Goal: Find specific page/section: Find specific page/section

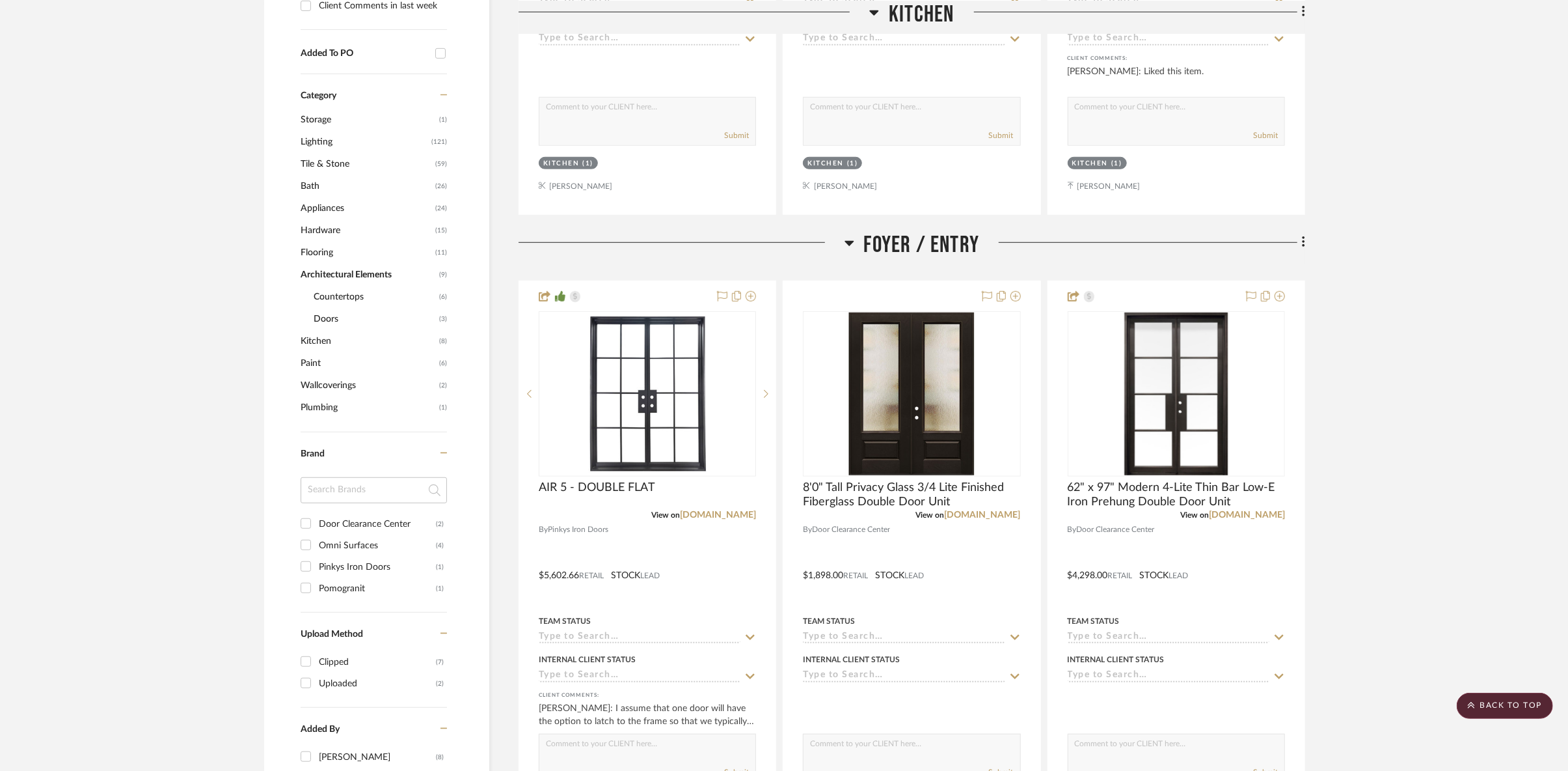
scroll to position [650, 0]
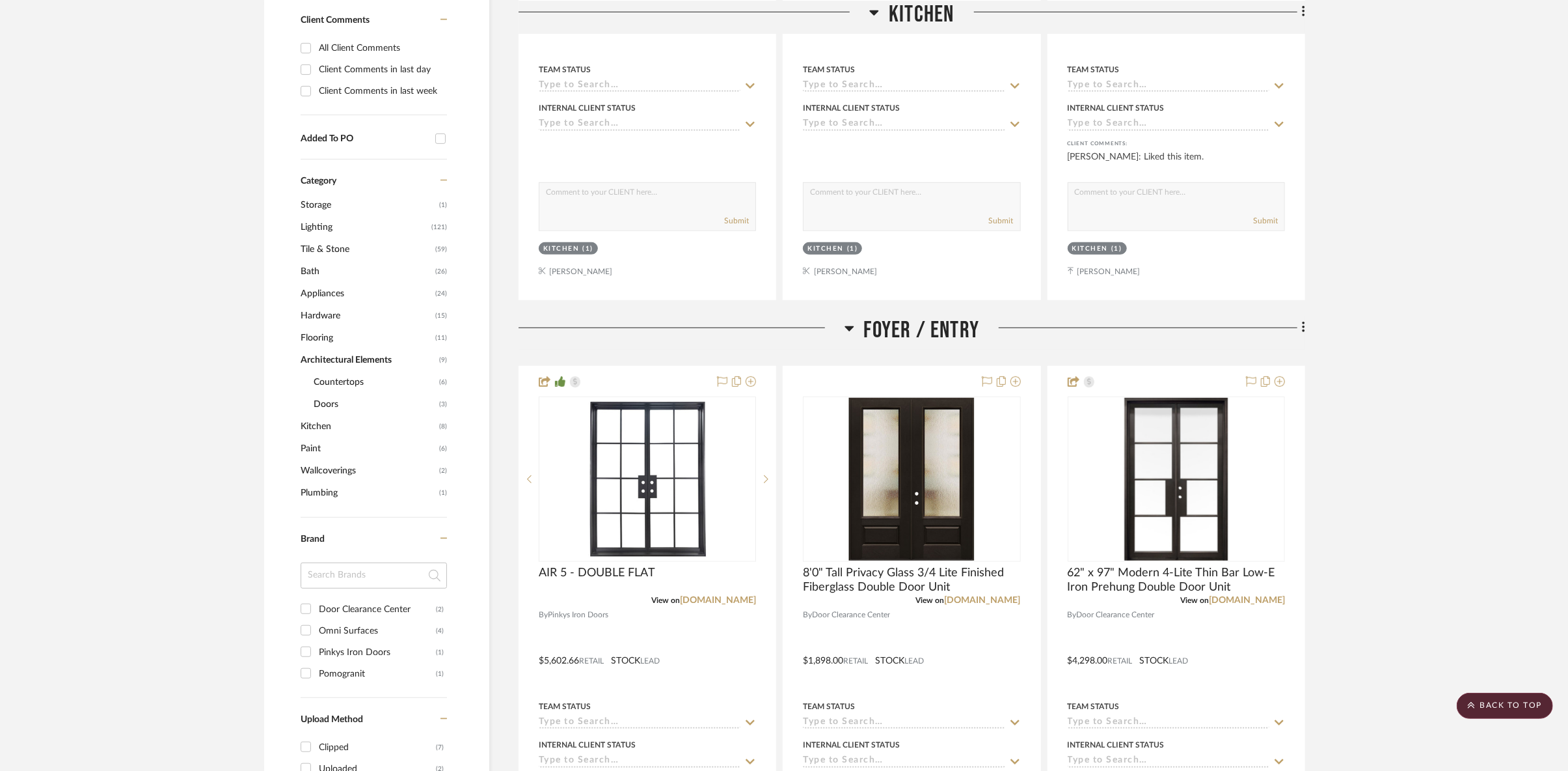
click at [329, 327] on span "Flooring" at bounding box center [366, 337] width 132 height 22
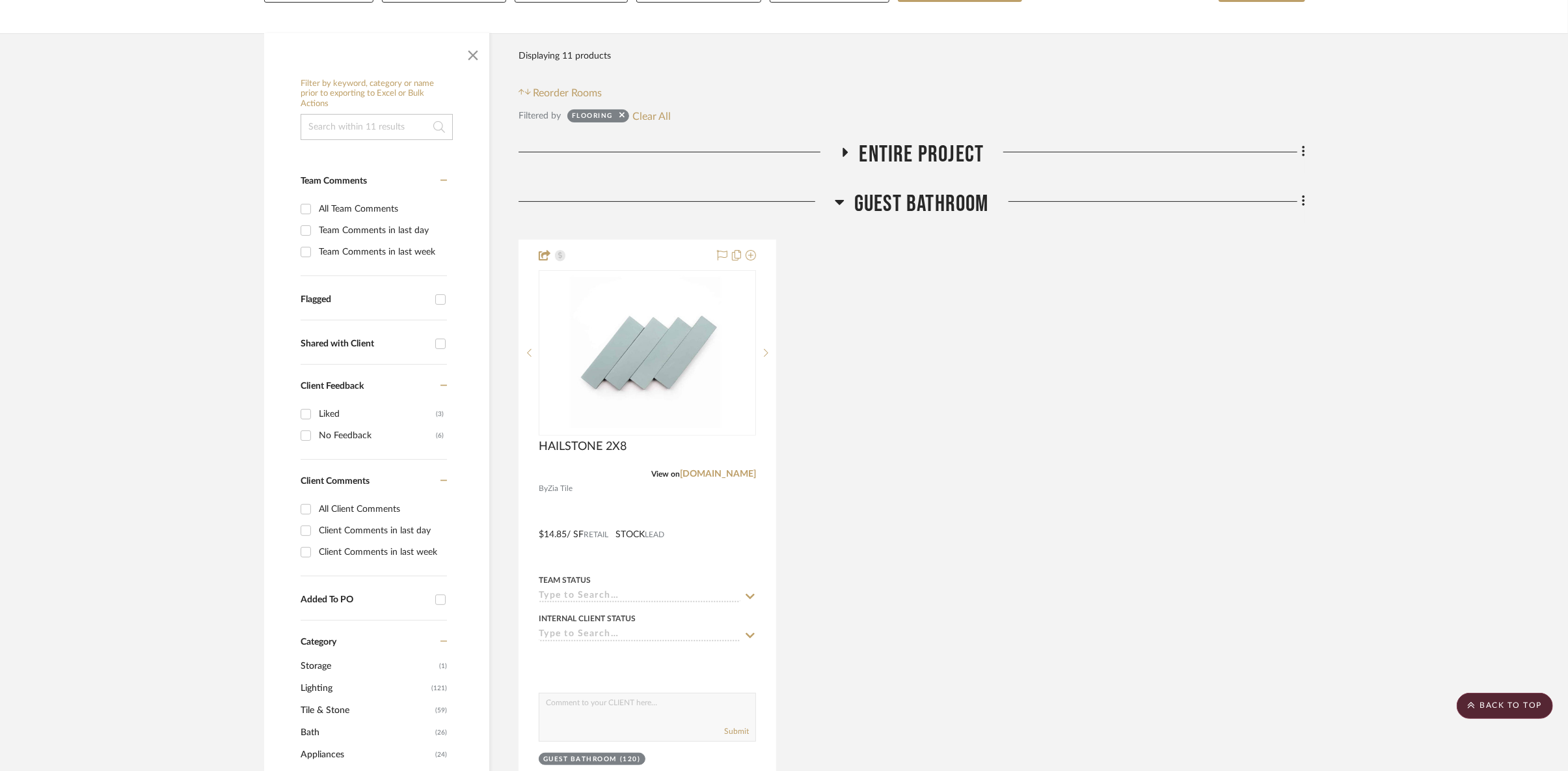
scroll to position [71, 0]
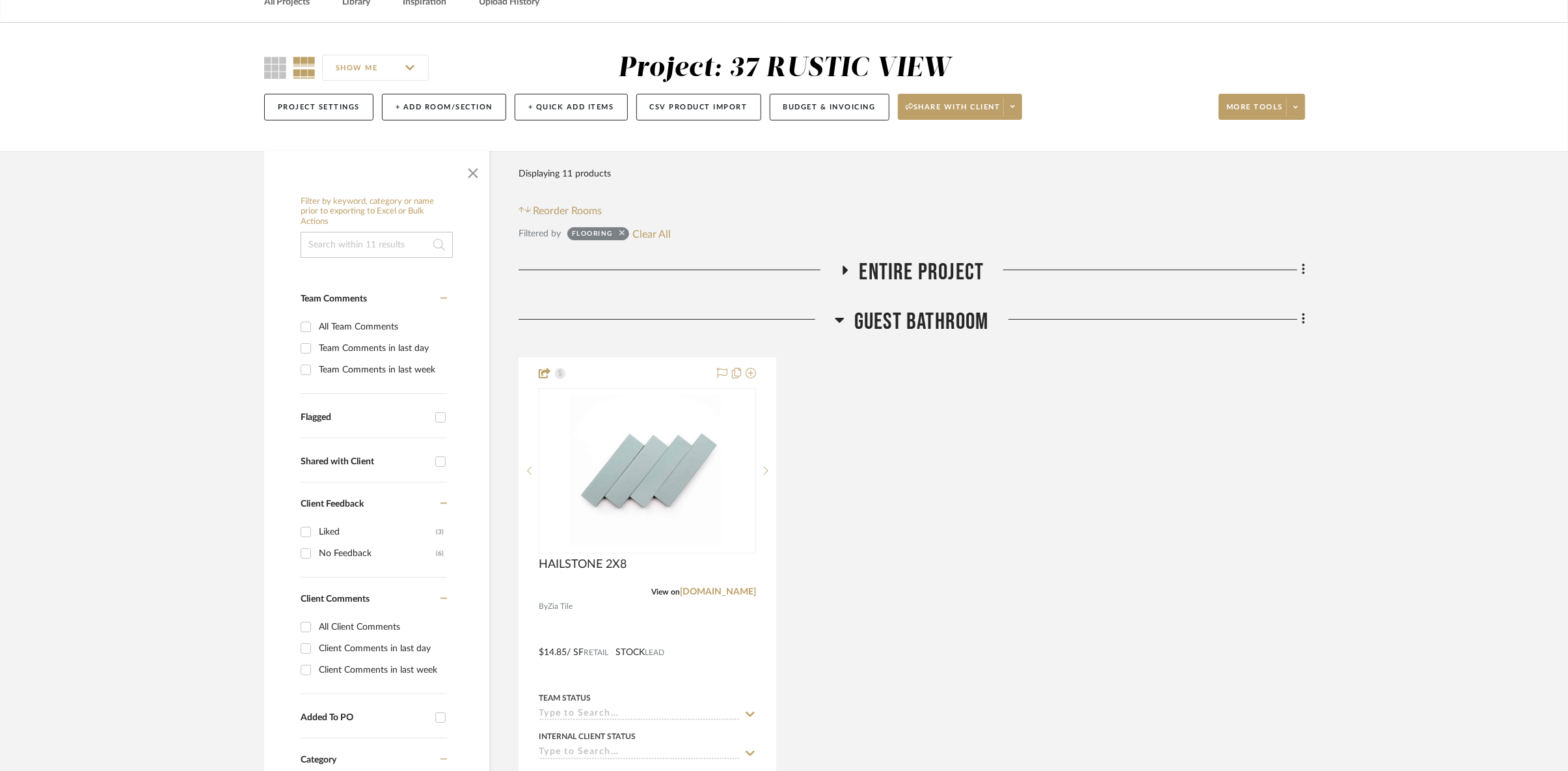
click at [624, 230] on icon at bounding box center [622, 233] width 5 height 5
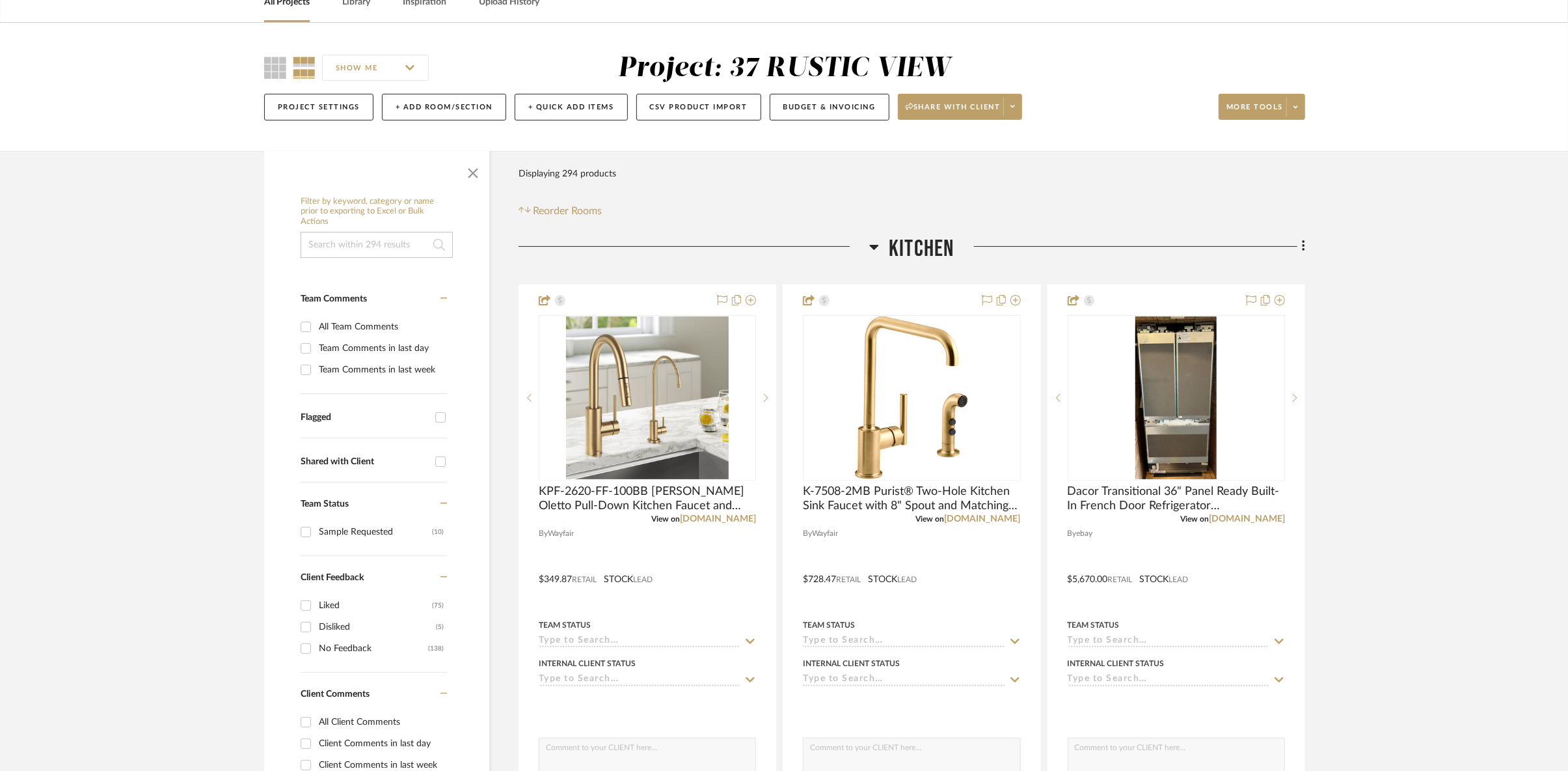
click at [881, 244] on h3 "Kitchen" at bounding box center [912, 249] width 85 height 28
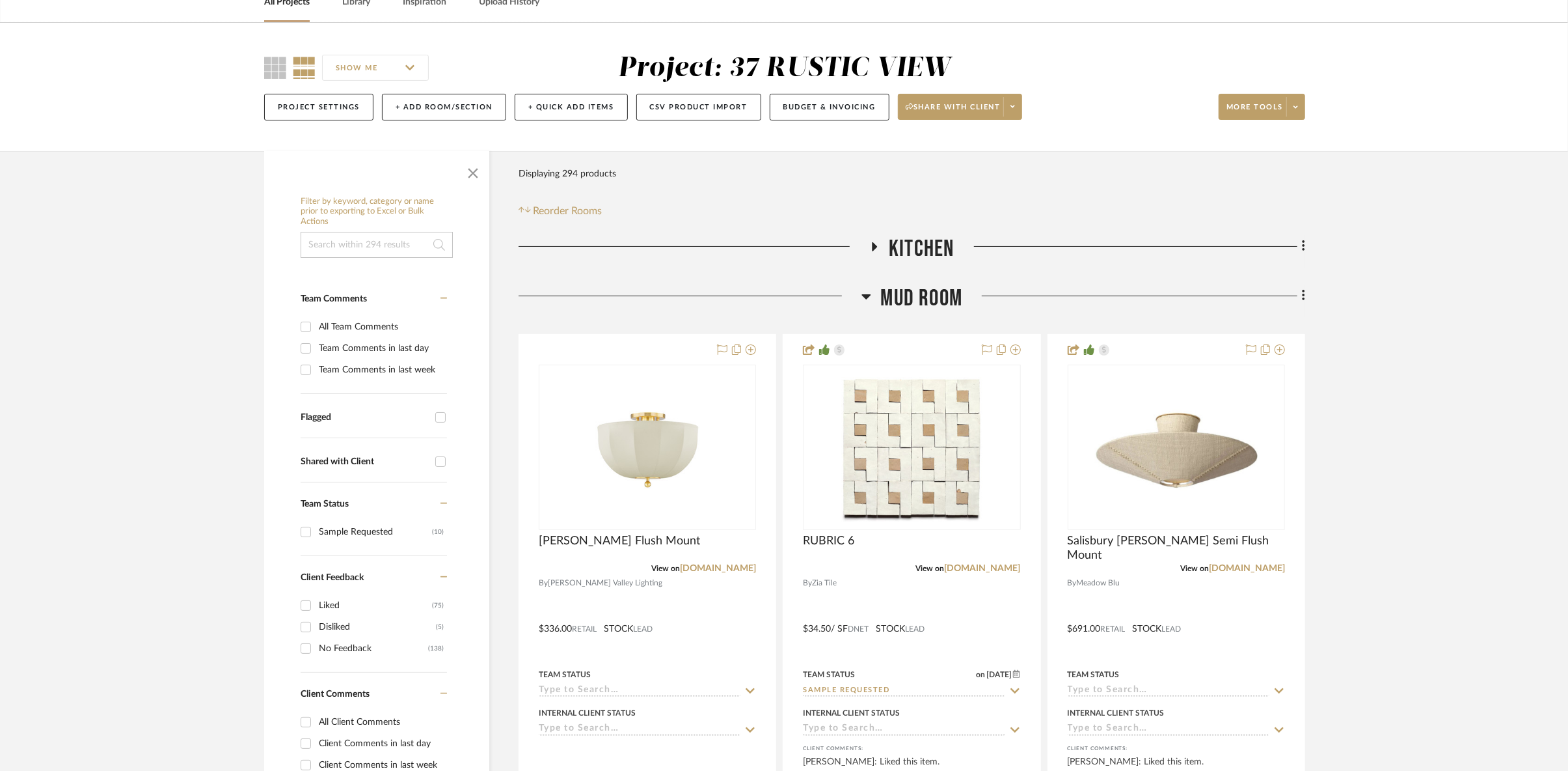
click at [868, 293] on icon at bounding box center [867, 296] width 10 height 16
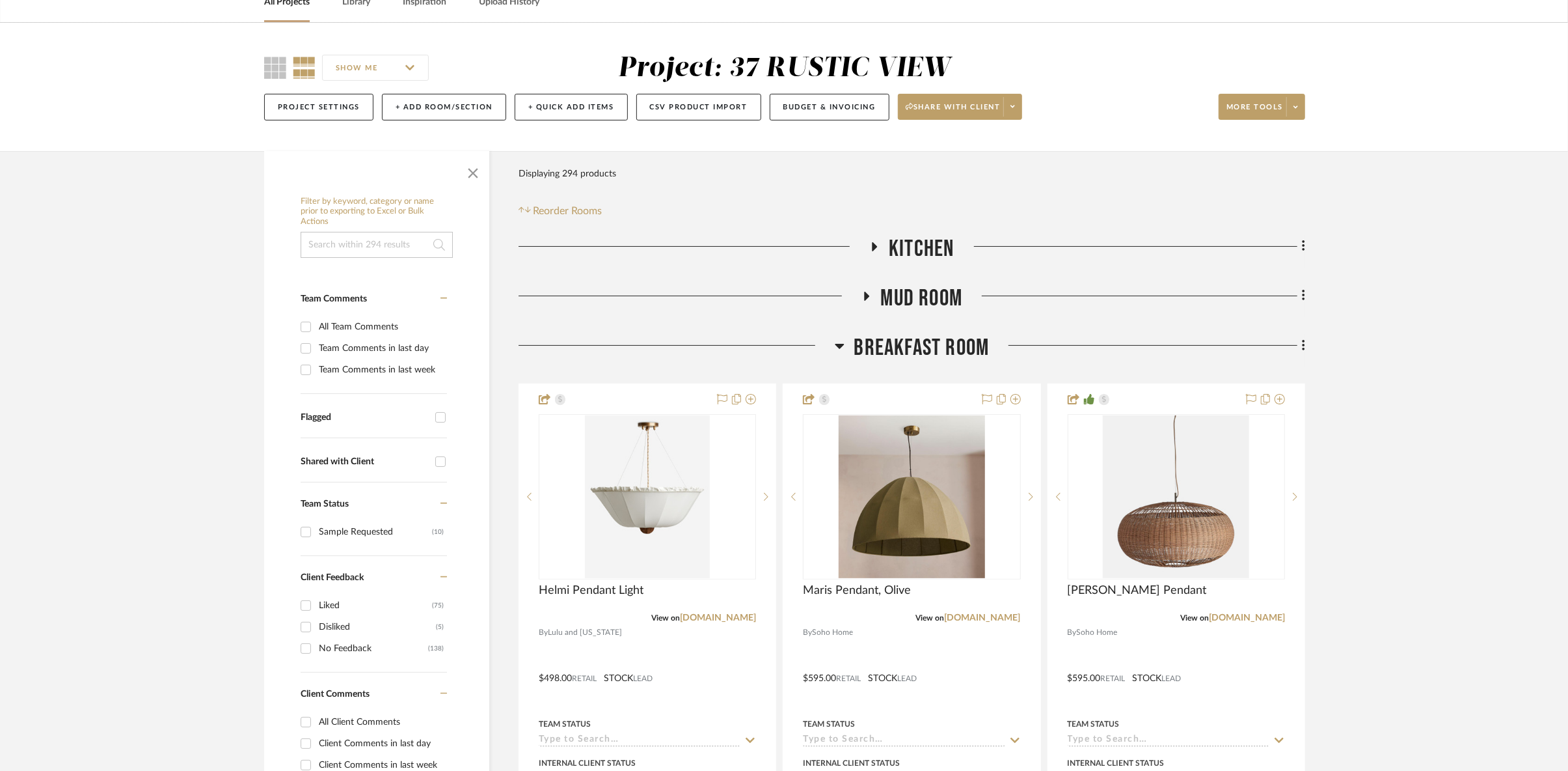
click at [841, 344] on icon at bounding box center [839, 347] width 9 height 5
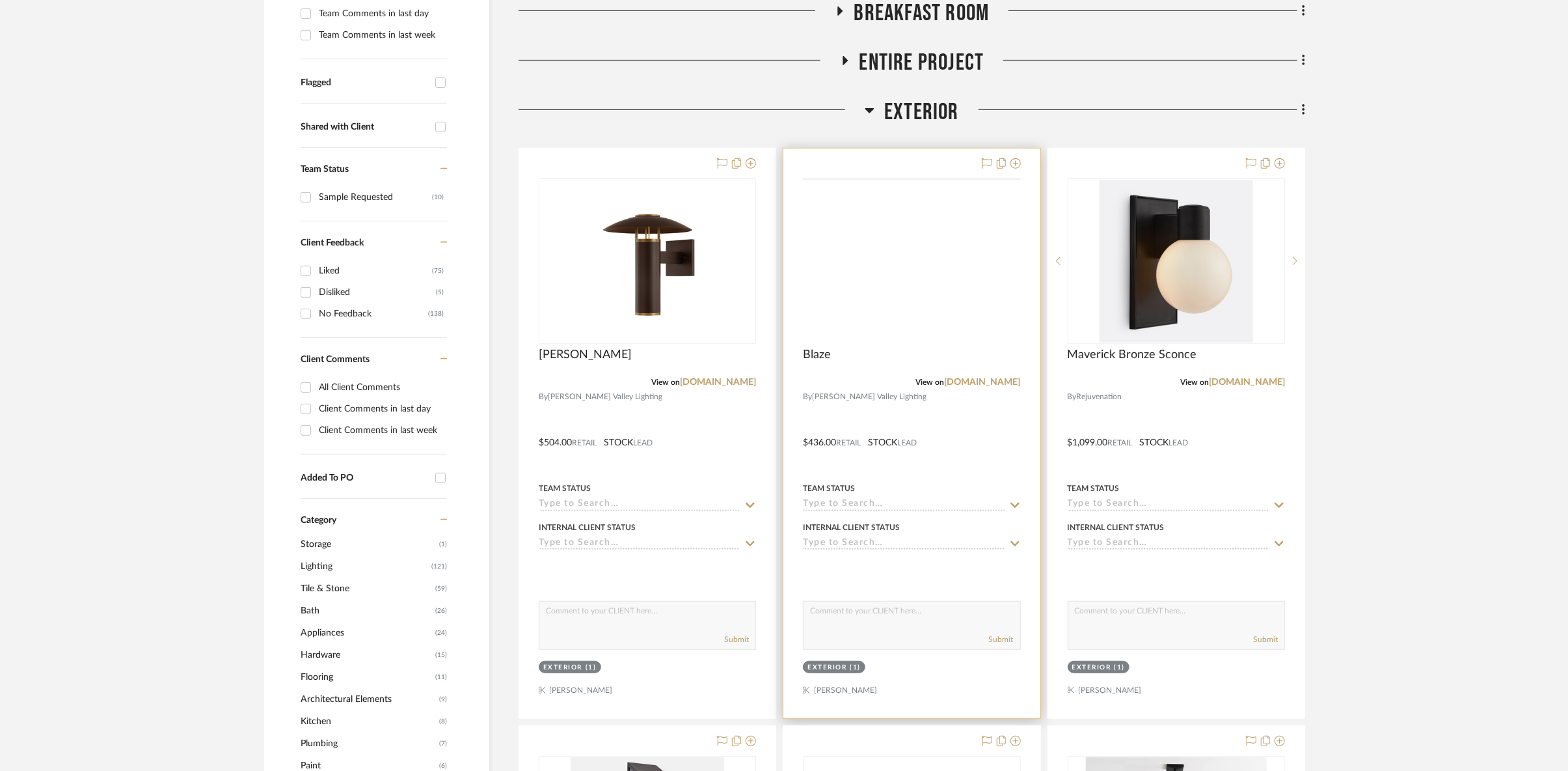
scroll to position [433, 0]
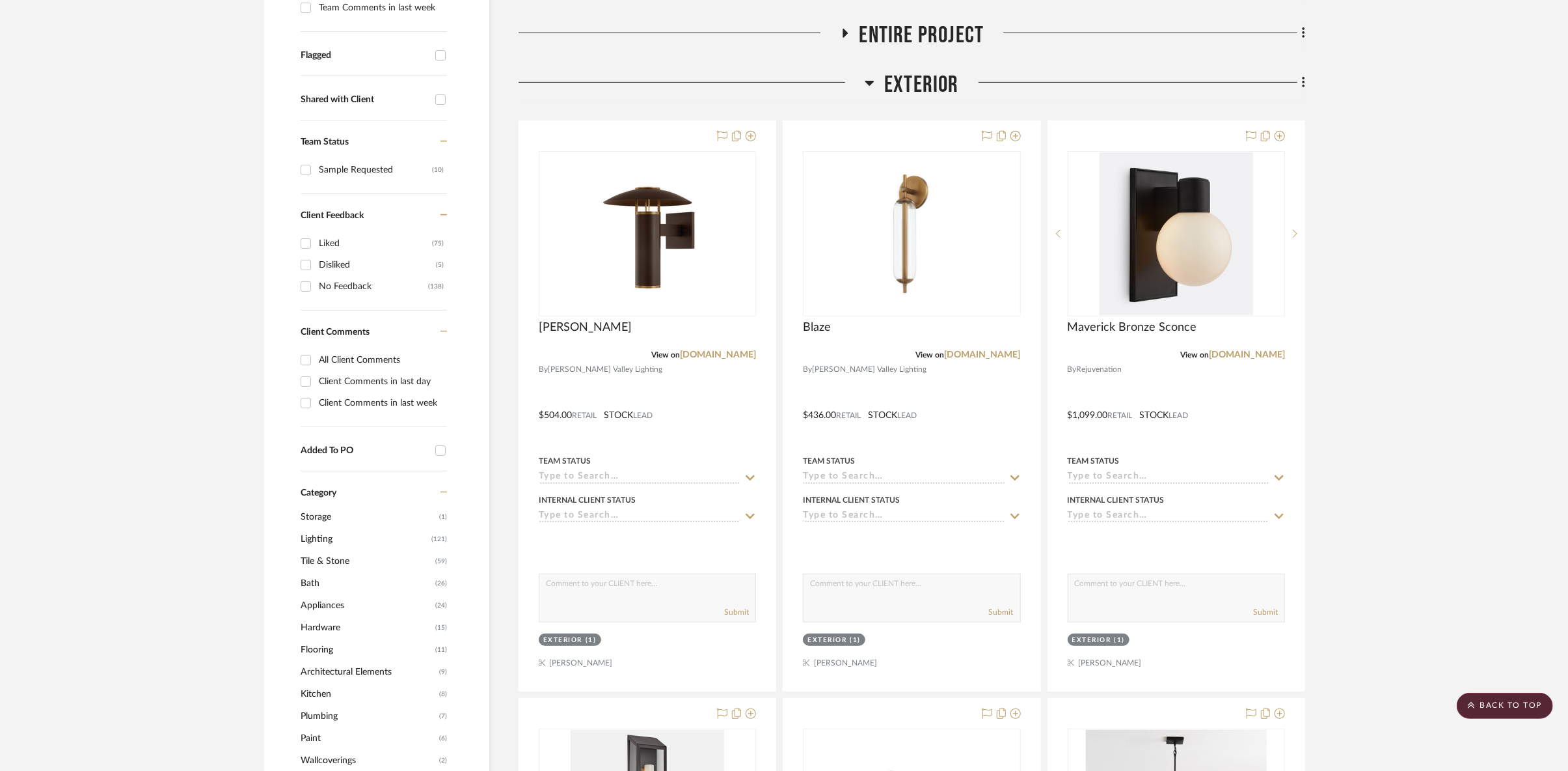
click at [871, 80] on icon at bounding box center [869, 82] width 10 height 16
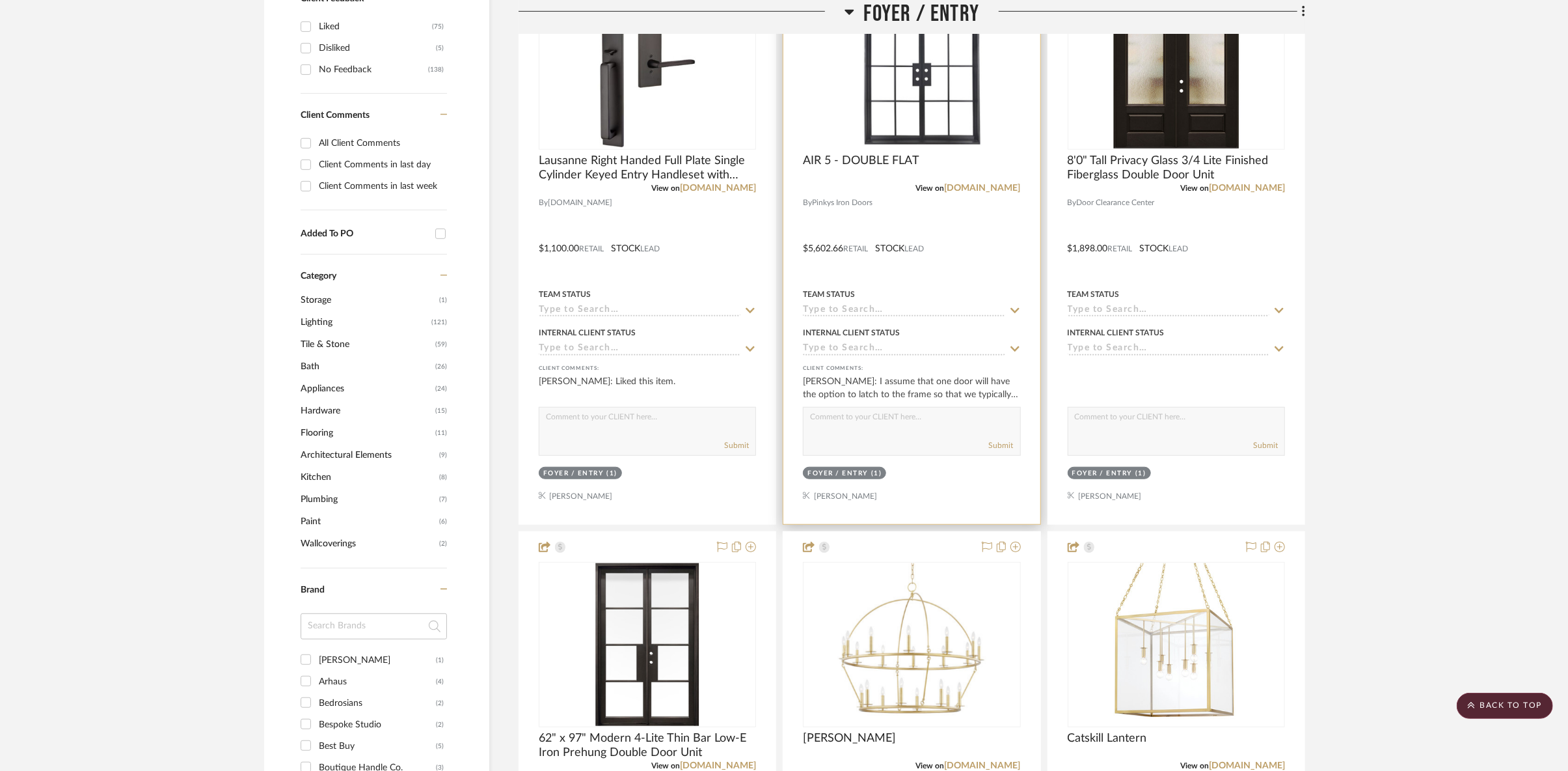
scroll to position [288, 0]
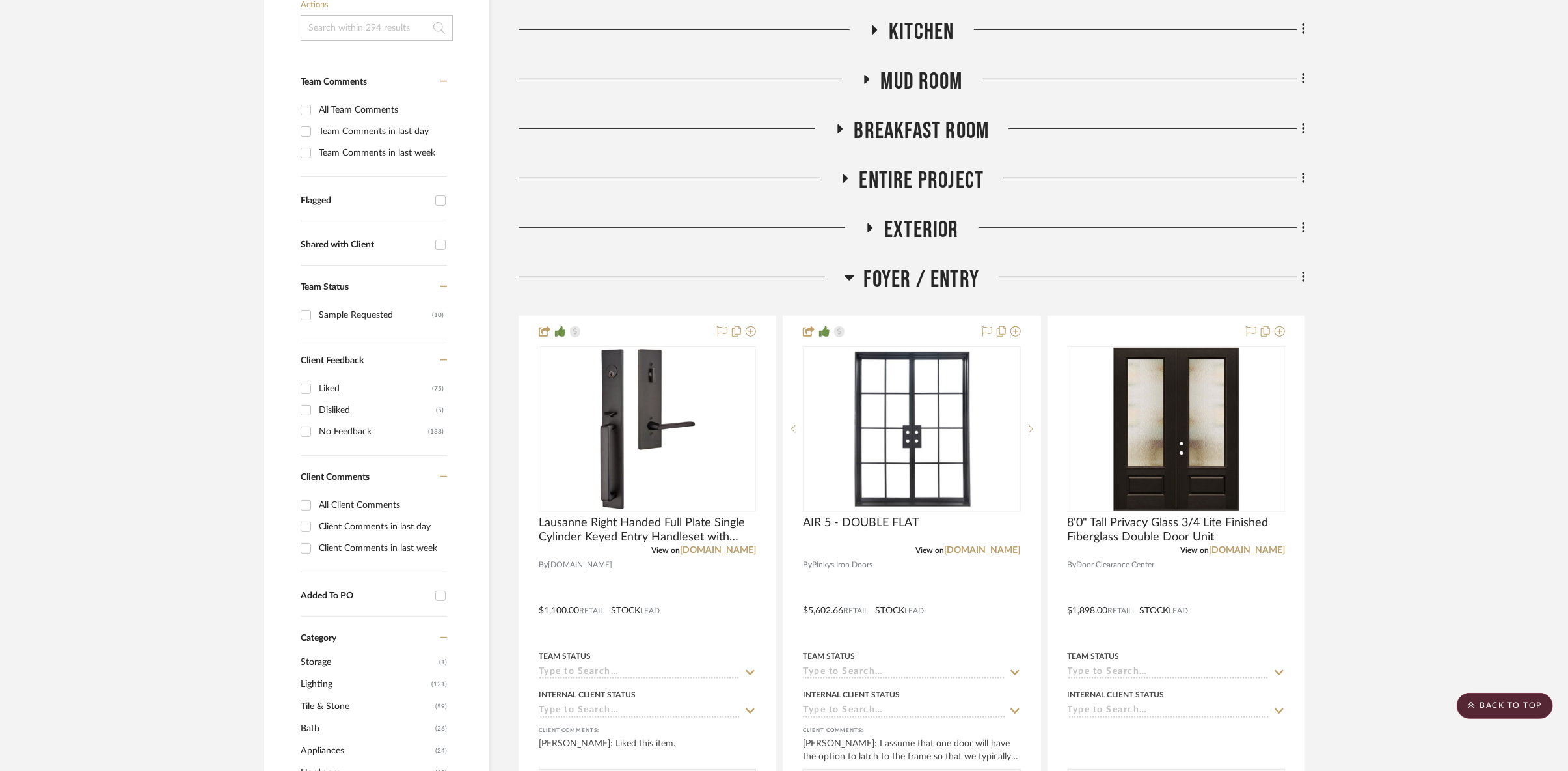
click at [849, 277] on icon at bounding box center [849, 278] width 9 height 5
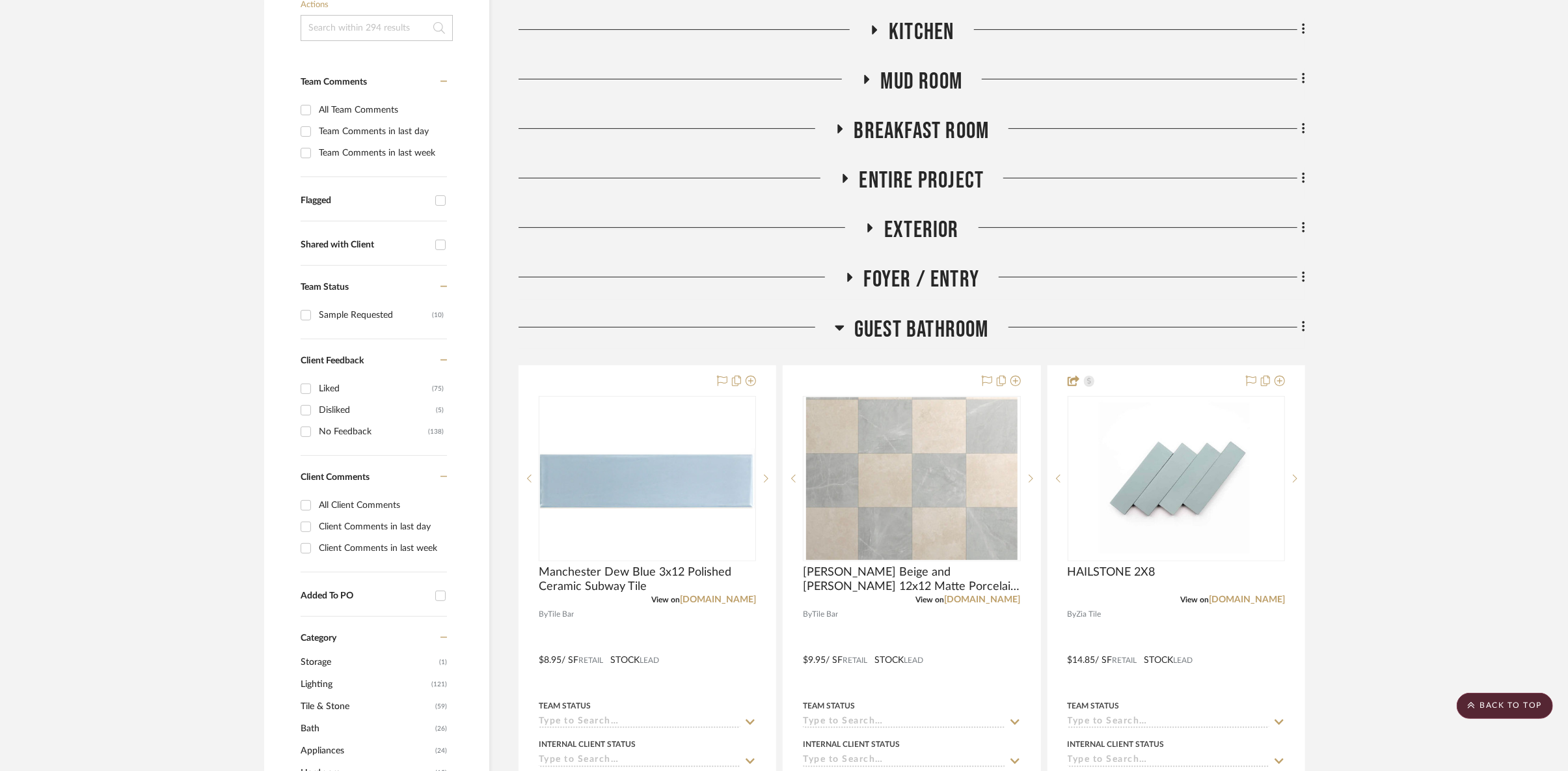
click at [846, 326] on h3 "Guest Bathroom" at bounding box center [912, 330] width 154 height 28
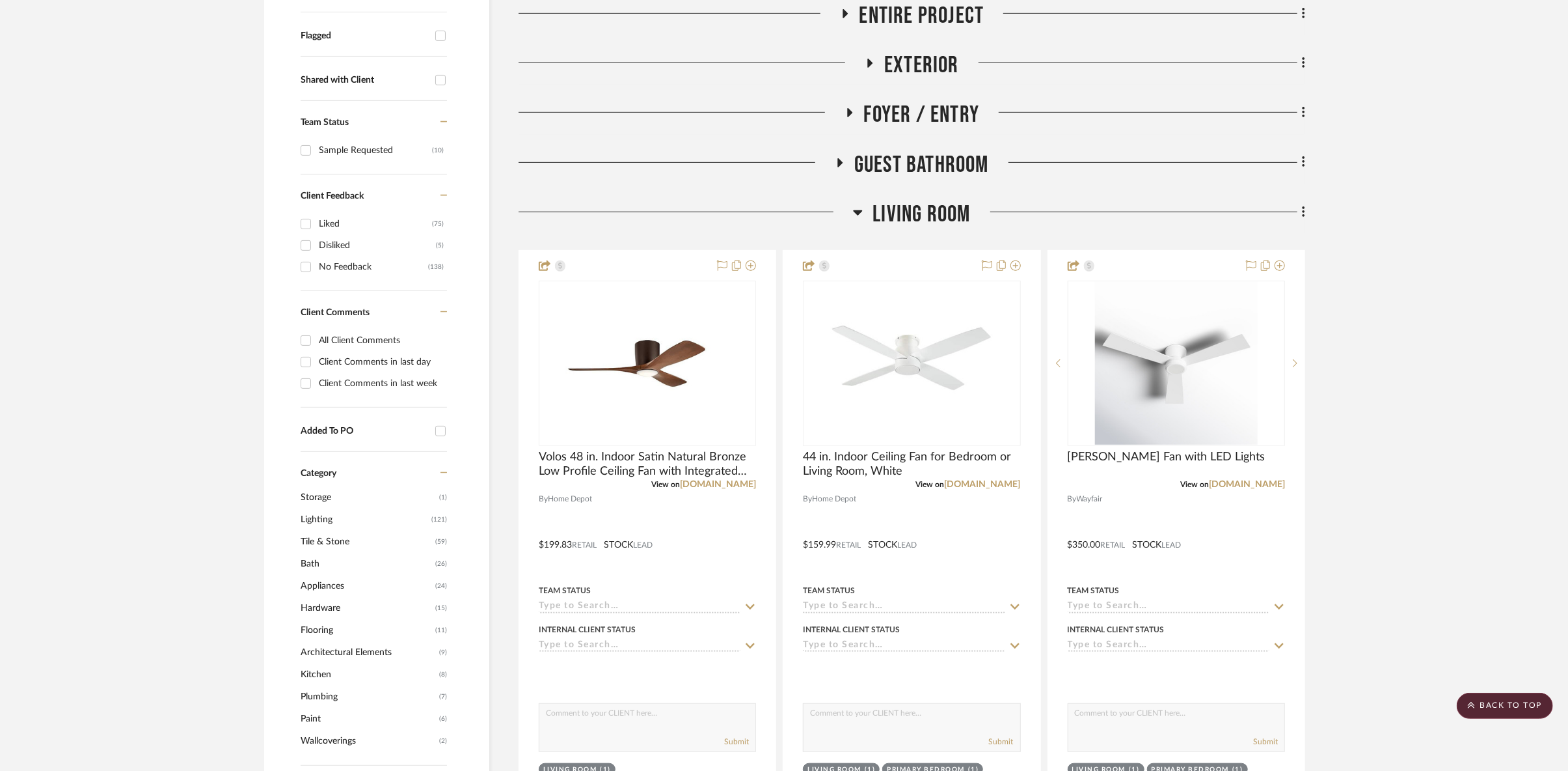
scroll to position [577, 0]
